Goal: Complete application form: Complete application form

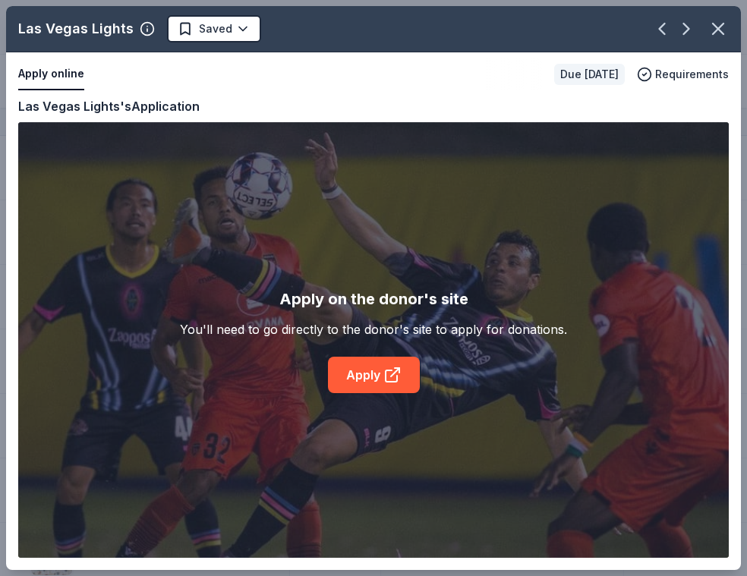
scroll to position [2443, 0]
click at [236, 31] on html "Fall Festival 2025 Track · 109 Discover Plus trial ends on 11AM[DATE] $10 in re…" at bounding box center [373, 288] width 747 height 576
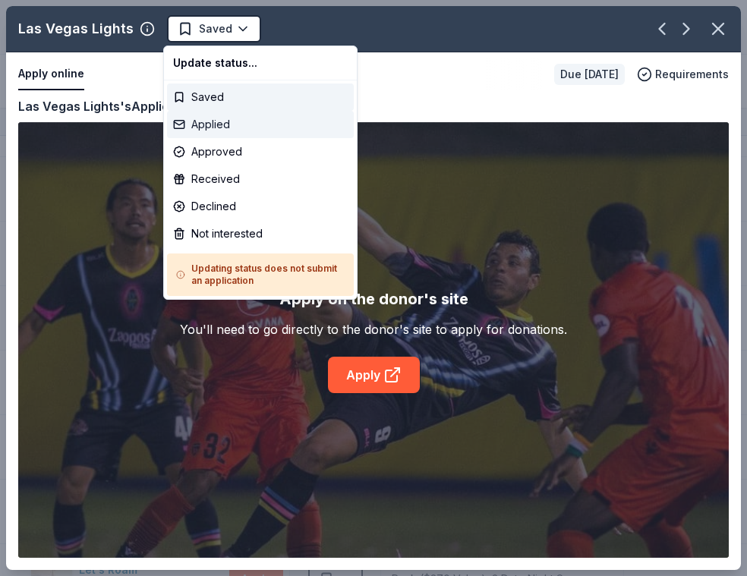
click at [226, 128] on div "Applied" at bounding box center [260, 124] width 187 height 27
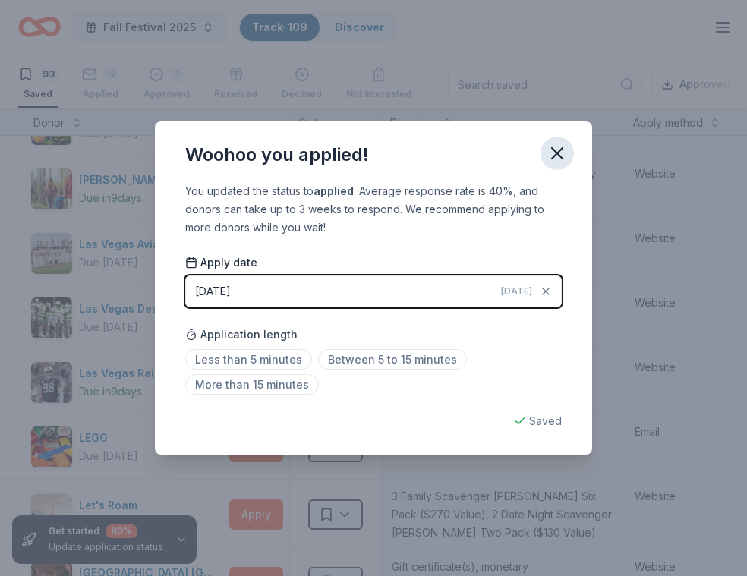
click at [562, 155] on icon "button" at bounding box center [557, 153] width 21 height 21
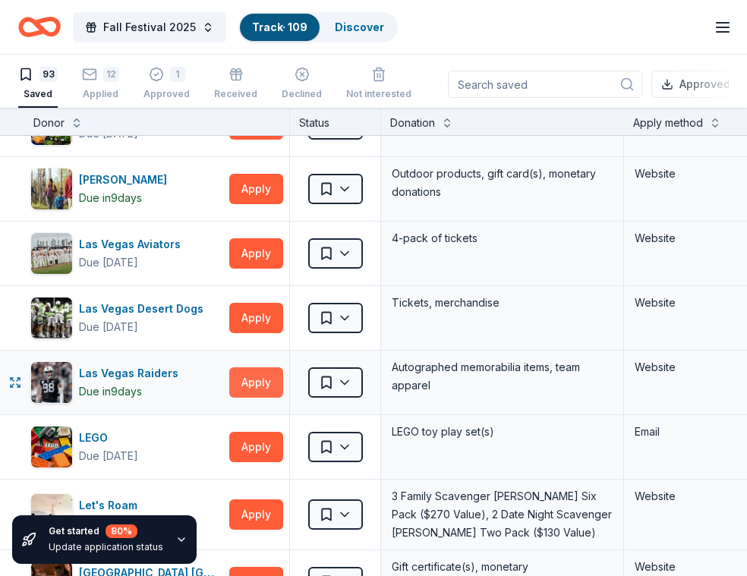
click at [244, 383] on button "Apply" at bounding box center [256, 382] width 54 height 30
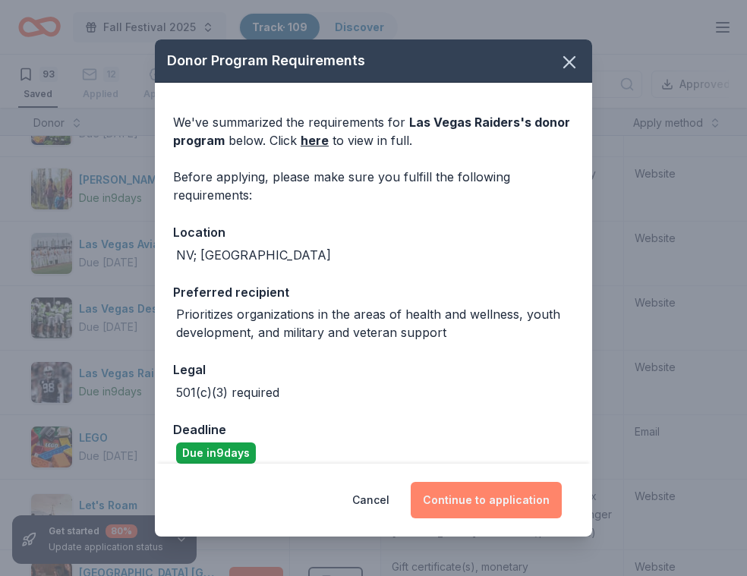
click at [471, 507] on button "Continue to application" at bounding box center [486, 500] width 151 height 36
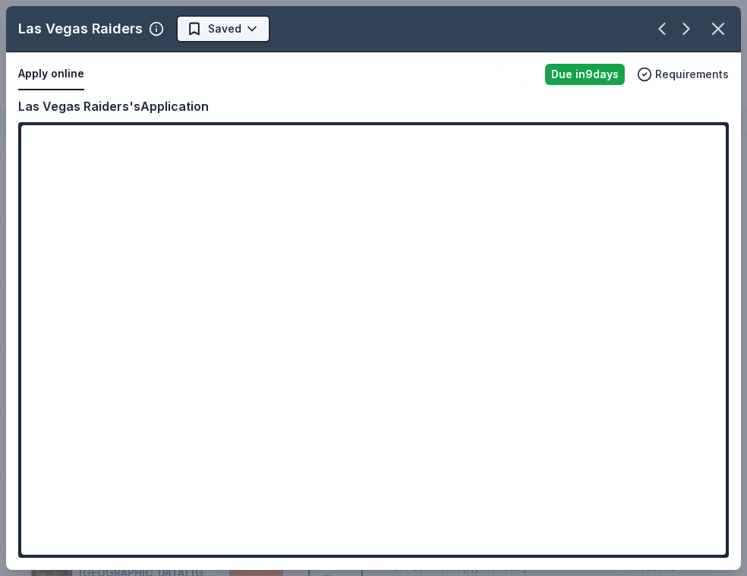
click at [242, 31] on html "Fall Festival 2025 Track · 109 Discover Plus trial ends on 11AM[DATE] $10 in re…" at bounding box center [373, 288] width 747 height 576
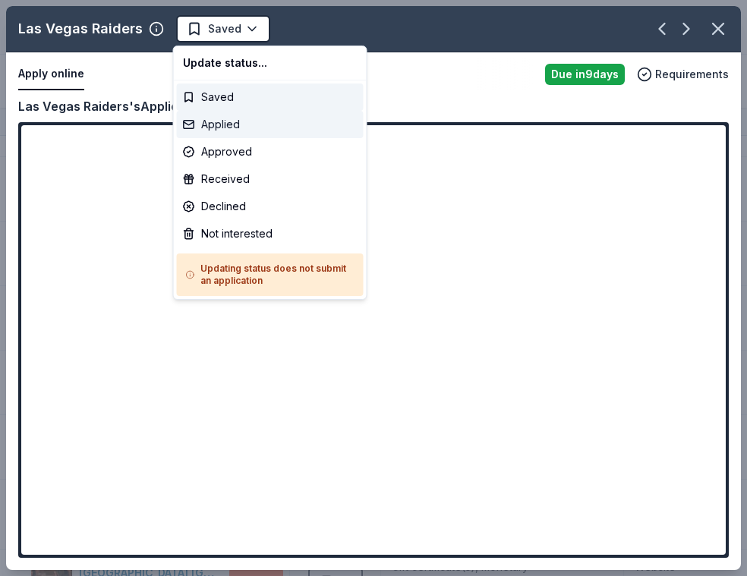
click at [238, 114] on div "Applied" at bounding box center [270, 124] width 187 height 27
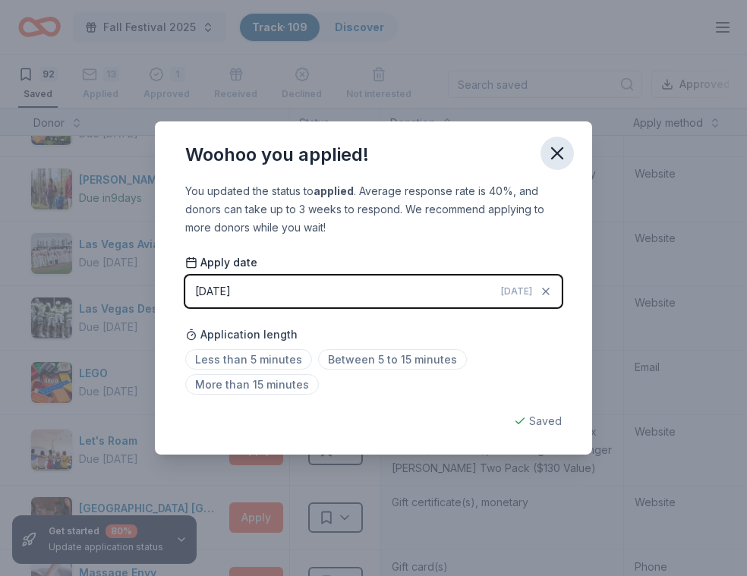
click at [562, 152] on icon "button" at bounding box center [557, 153] width 21 height 21
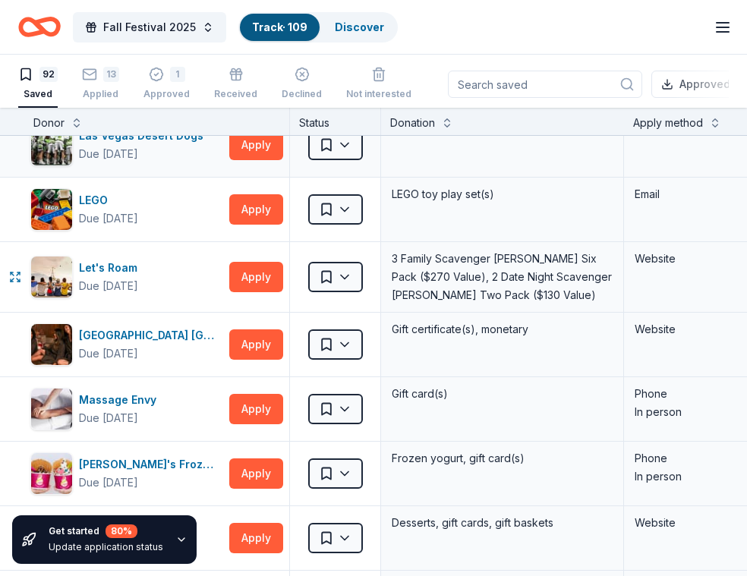
scroll to position [2625, 0]
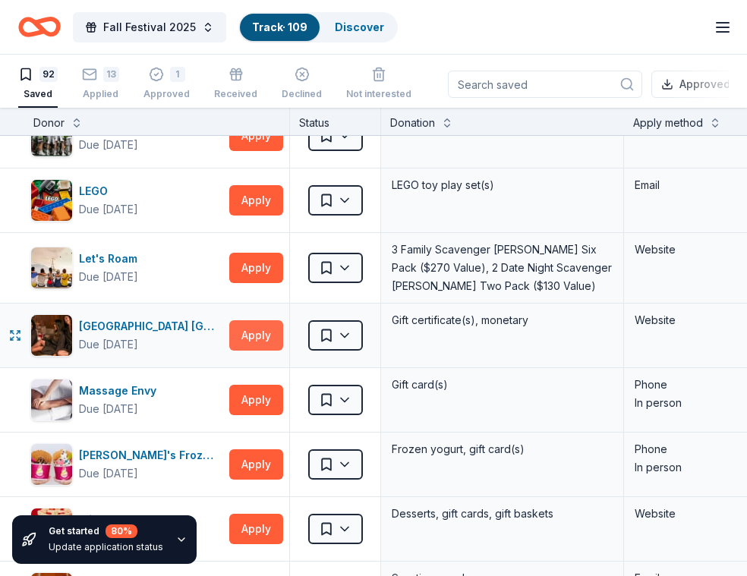
click at [263, 334] on button "Apply" at bounding box center [256, 335] width 54 height 30
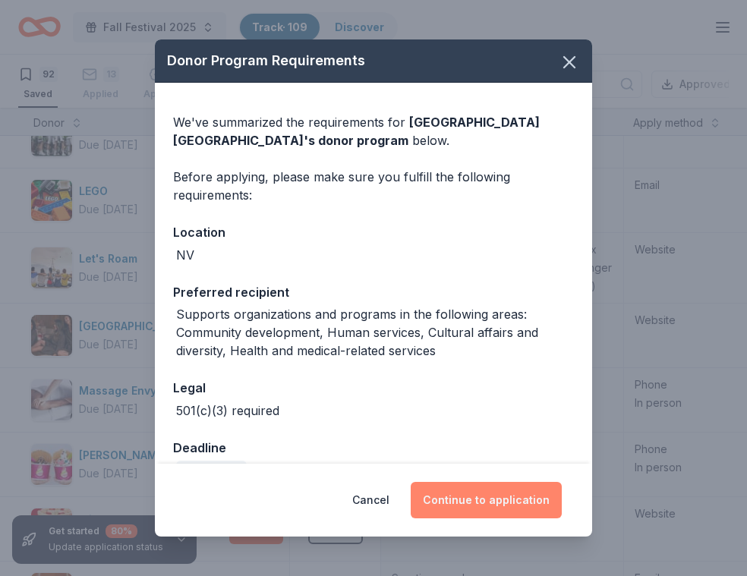
click at [481, 492] on button "Continue to application" at bounding box center [486, 500] width 151 height 36
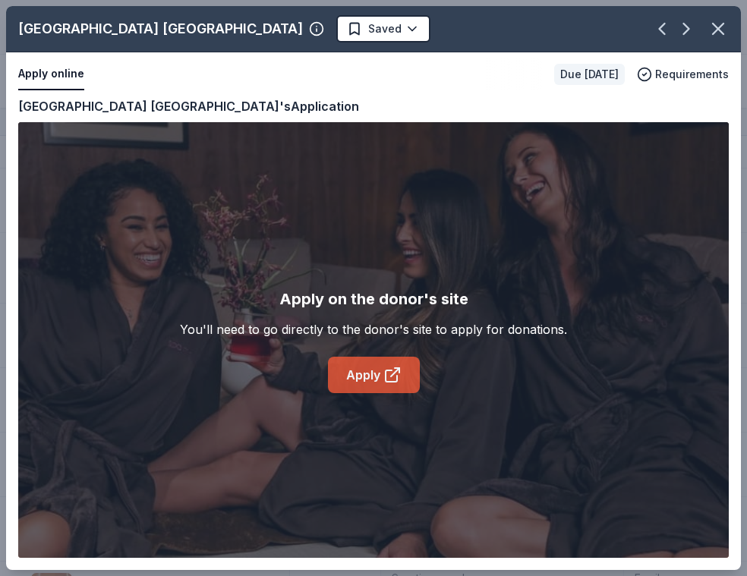
click at [369, 384] on link "Apply" at bounding box center [374, 375] width 92 height 36
